Goal: Book appointment/travel/reservation

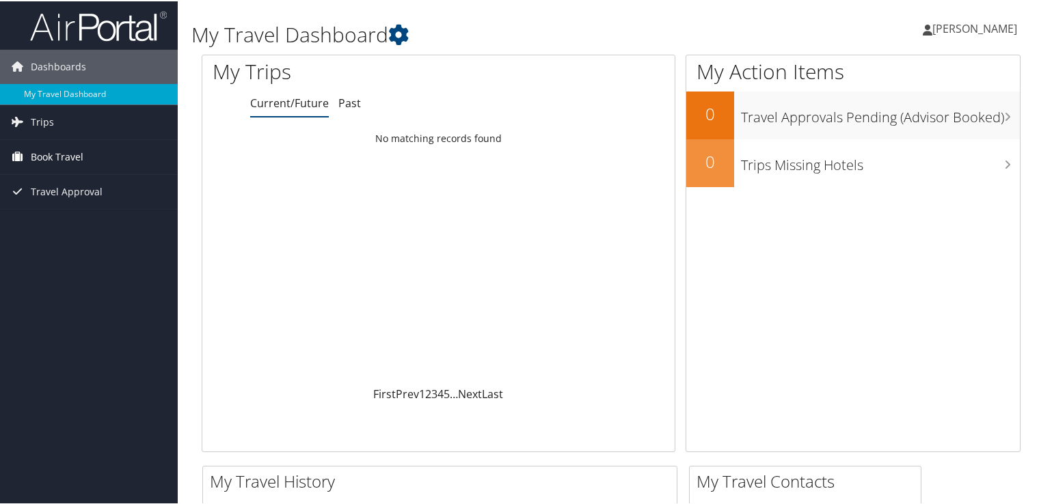
click at [100, 155] on link "Book Travel" at bounding box center [89, 156] width 178 height 34
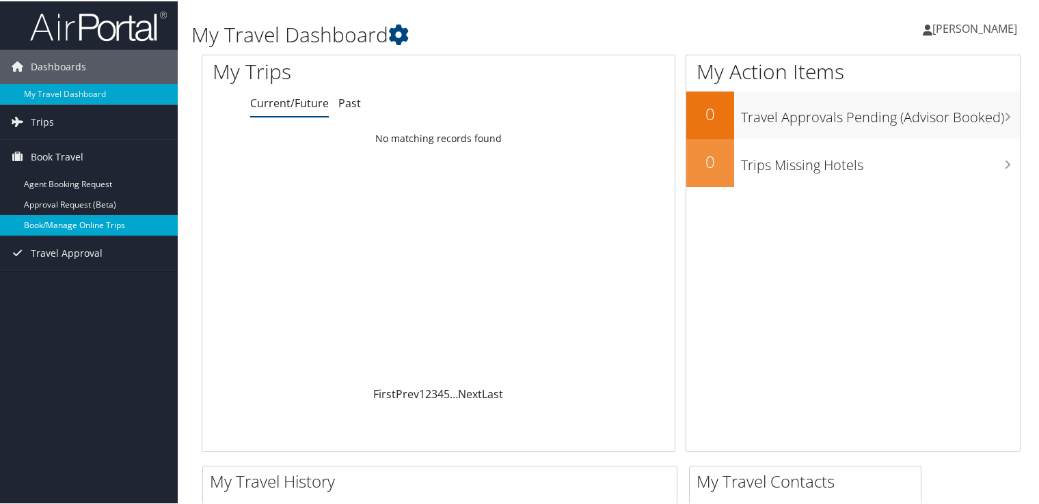
click at [70, 225] on link "Book/Manage Online Trips" at bounding box center [89, 224] width 178 height 21
click at [87, 223] on link "Book/Manage Online Trips" at bounding box center [89, 224] width 178 height 21
